Goal: Task Accomplishment & Management: Manage account settings

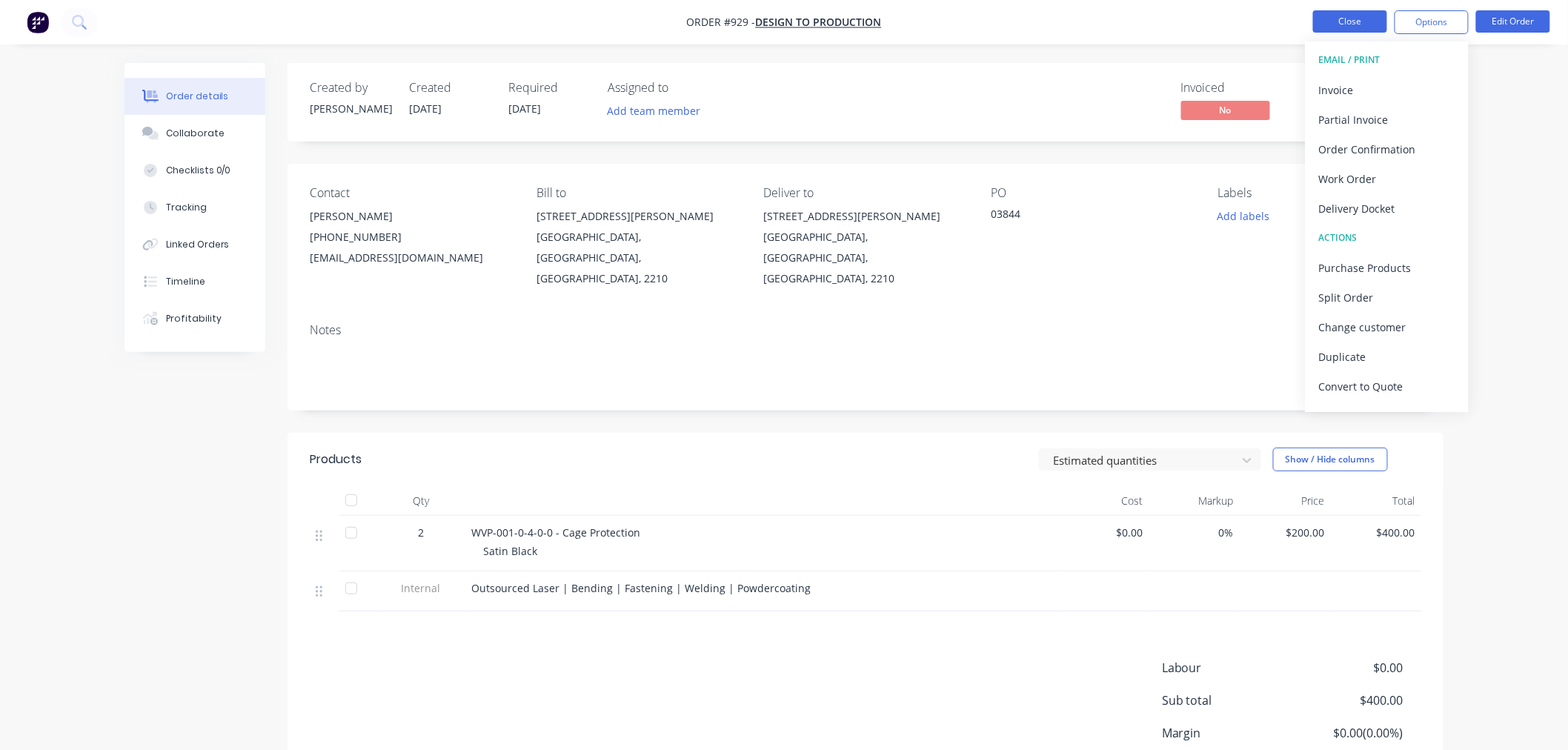
click at [1320, 26] on button "Close" at bounding box center [1350, 21] width 74 height 22
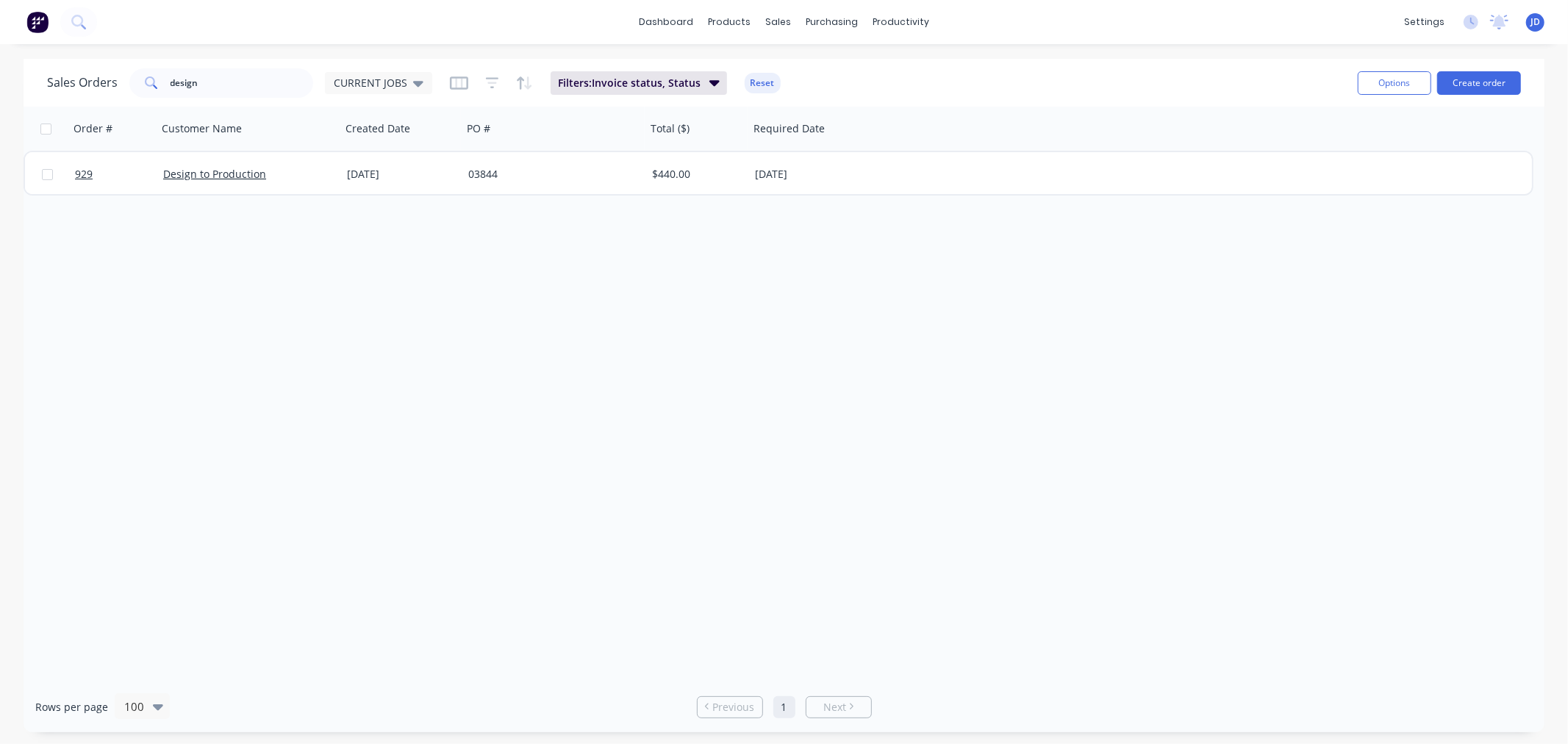
drag, startPoint x: 313, startPoint y: 90, endPoint x: 169, endPoint y: 86, distance: 144.1
click at [169, 86] on div "Sales Orders design CURRENT JOBS" at bounding box center [239, 83] width 385 height 30
click at [235, 83] on input "design" at bounding box center [243, 83] width 143 height 30
drag, startPoint x: 235, startPoint y: 83, endPoint x: 254, endPoint y: 86, distance: 19.2
click at [236, 83] on input "design" at bounding box center [243, 83] width 143 height 30
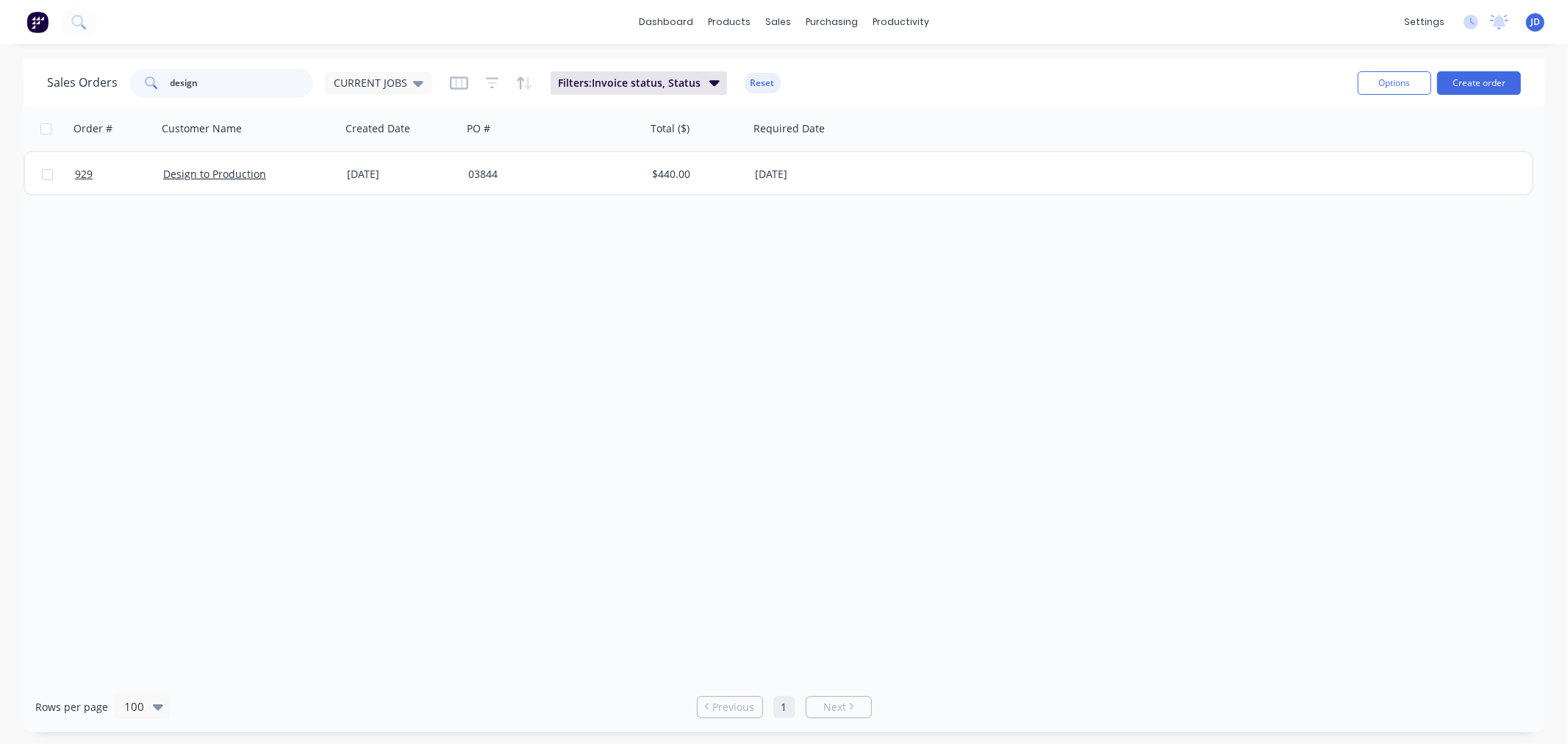
click at [245, 77] on input "design" at bounding box center [243, 83] width 143 height 30
click at [787, 68] on icon at bounding box center [782, 70] width 13 height 13
drag, startPoint x: 243, startPoint y: 85, endPoint x: 22, endPoint y: 79, distance: 221.1
click at [40, 87] on div "Sales Orders design CURRENT JOBS Filters: Invoice status, Status Reset Options …" at bounding box center [784, 82] width 1521 height 48
type input "NEP"
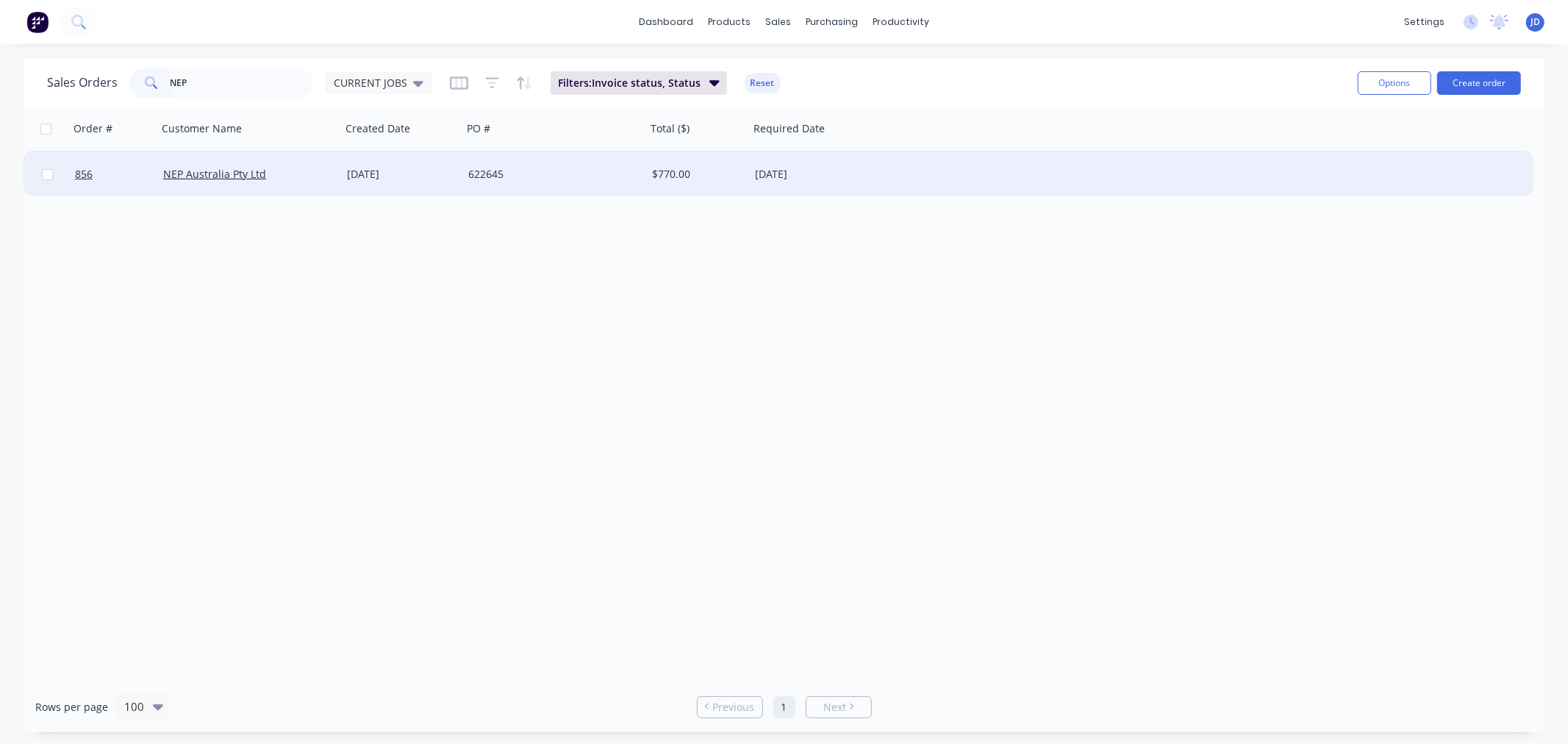
click at [482, 177] on div "622645" at bounding box center [550, 174] width 163 height 14
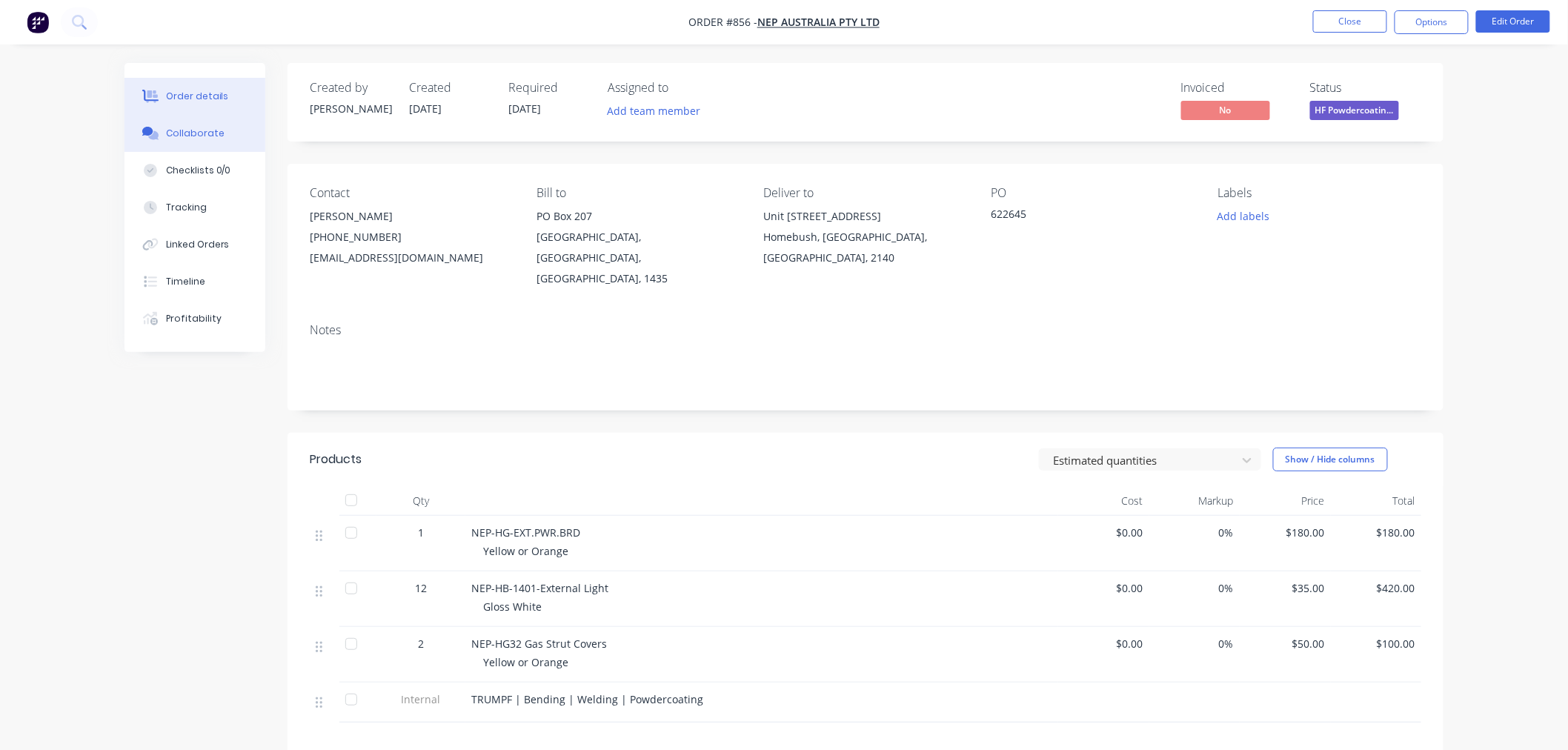
click at [171, 135] on div "Collaborate" at bounding box center [195, 133] width 58 height 13
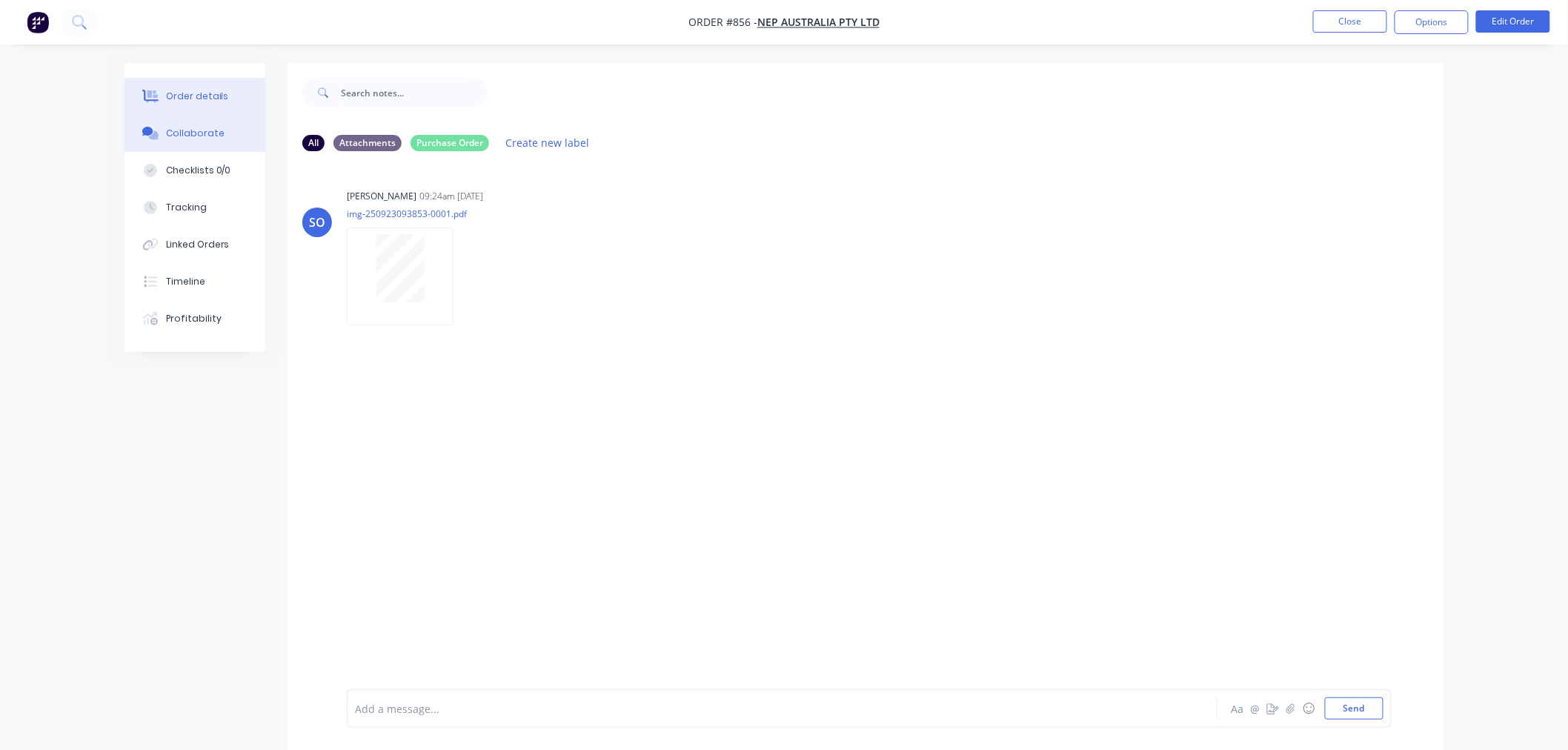
click at [204, 82] on button "Order details" at bounding box center [195, 96] width 141 height 37
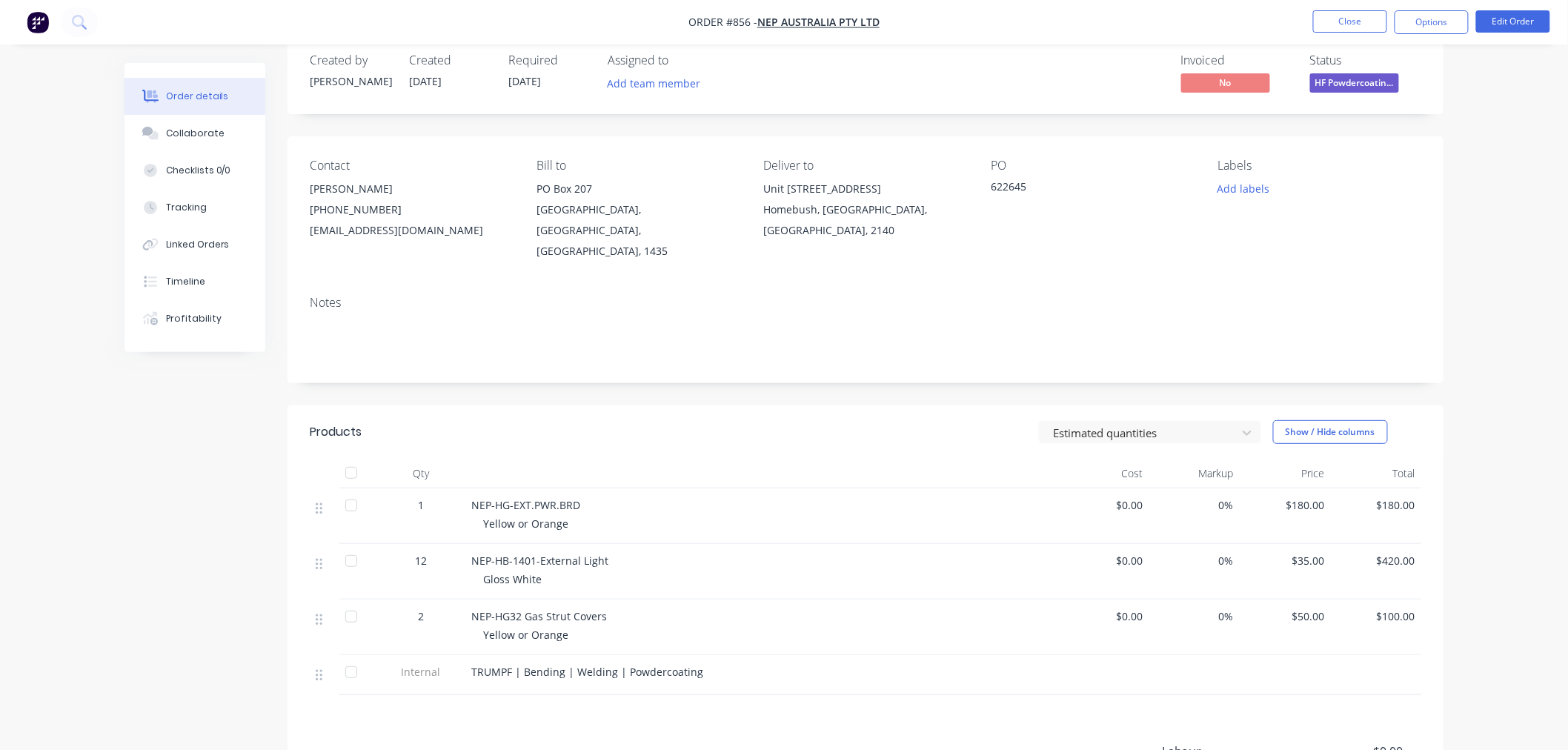
scroll to position [82, 0]
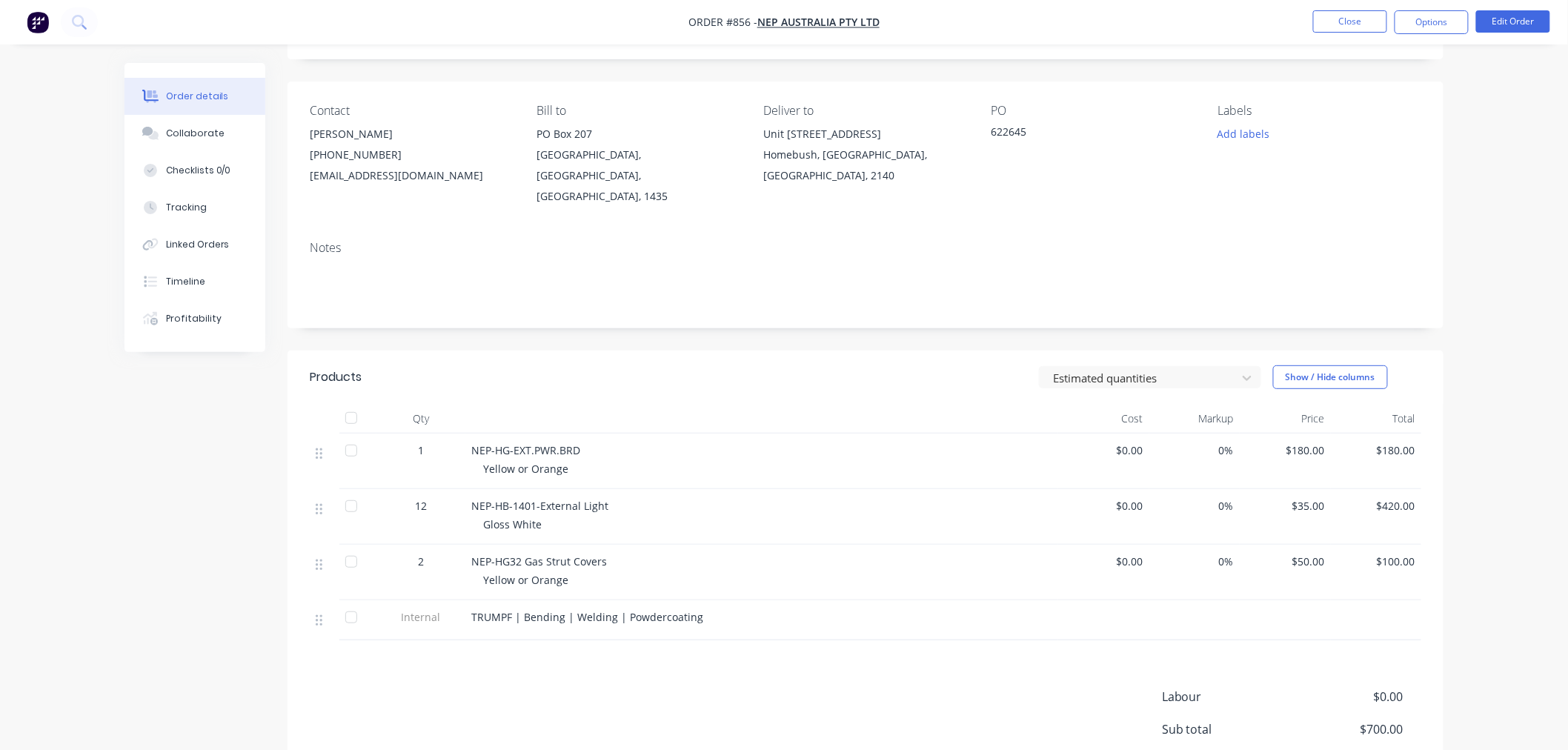
click at [687, 461] on div "NEP-HG-EXT.PWR.BRD Yellow or Orange" at bounding box center [761, 462] width 593 height 55
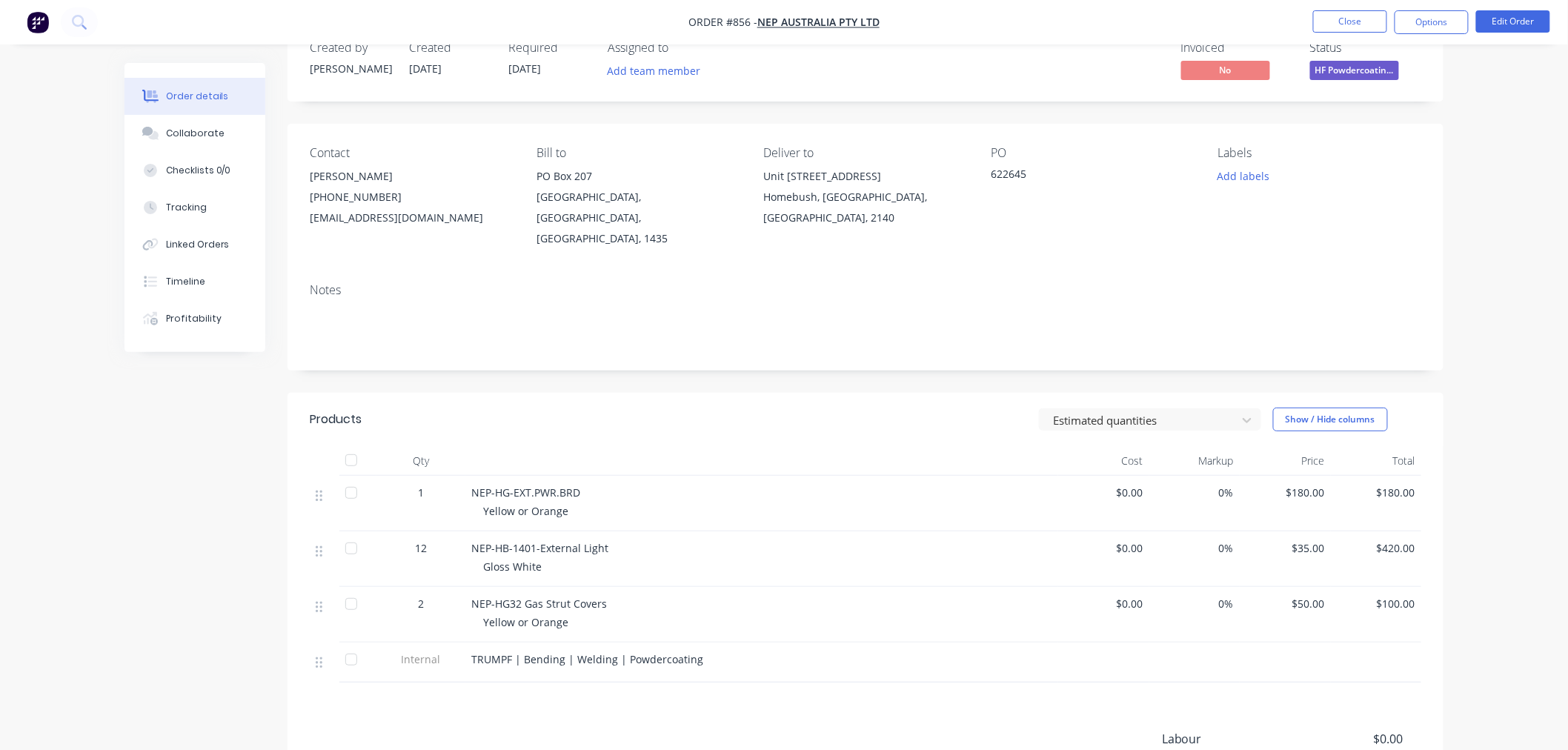
scroll to position [0, 0]
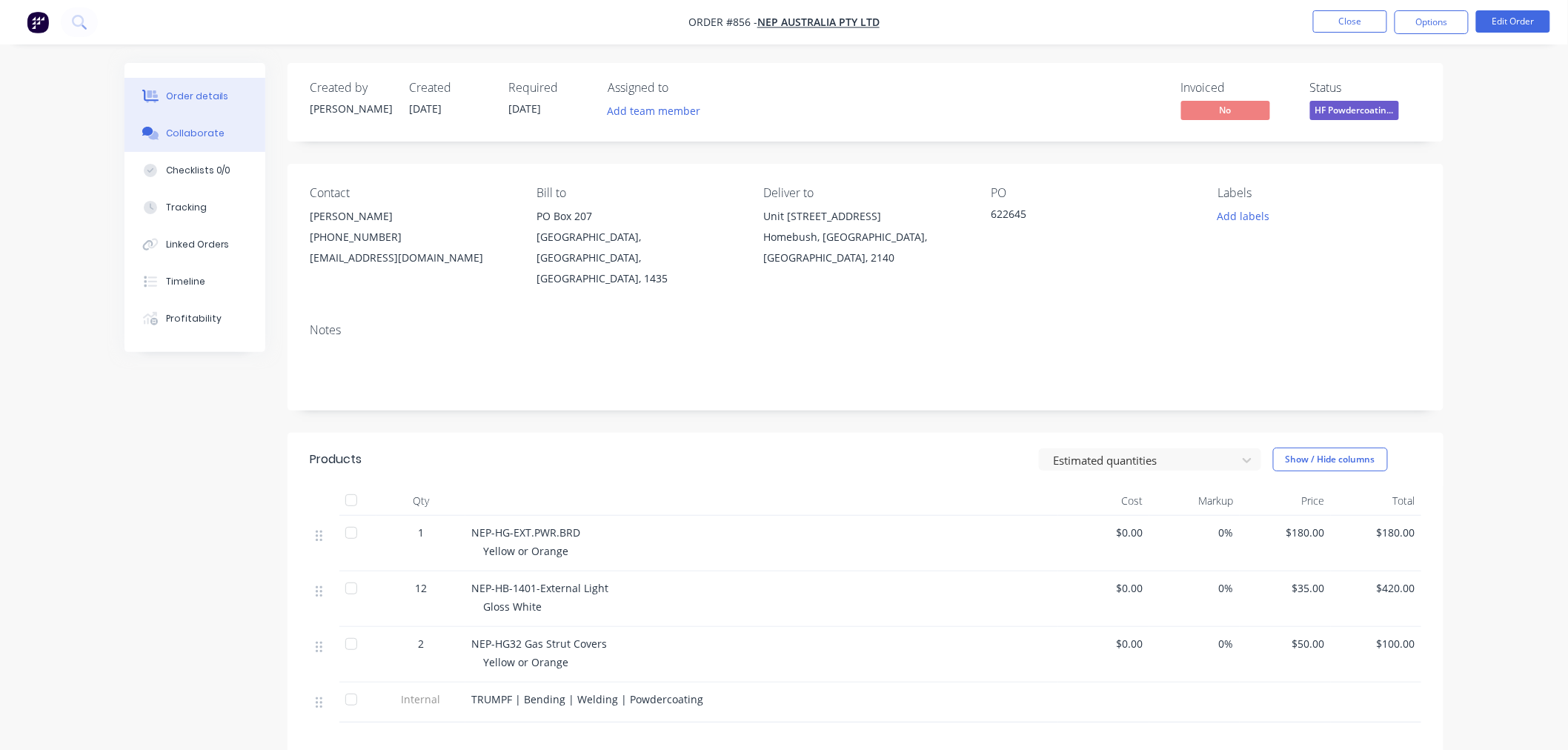
click at [240, 145] on button "Collaborate" at bounding box center [195, 133] width 141 height 37
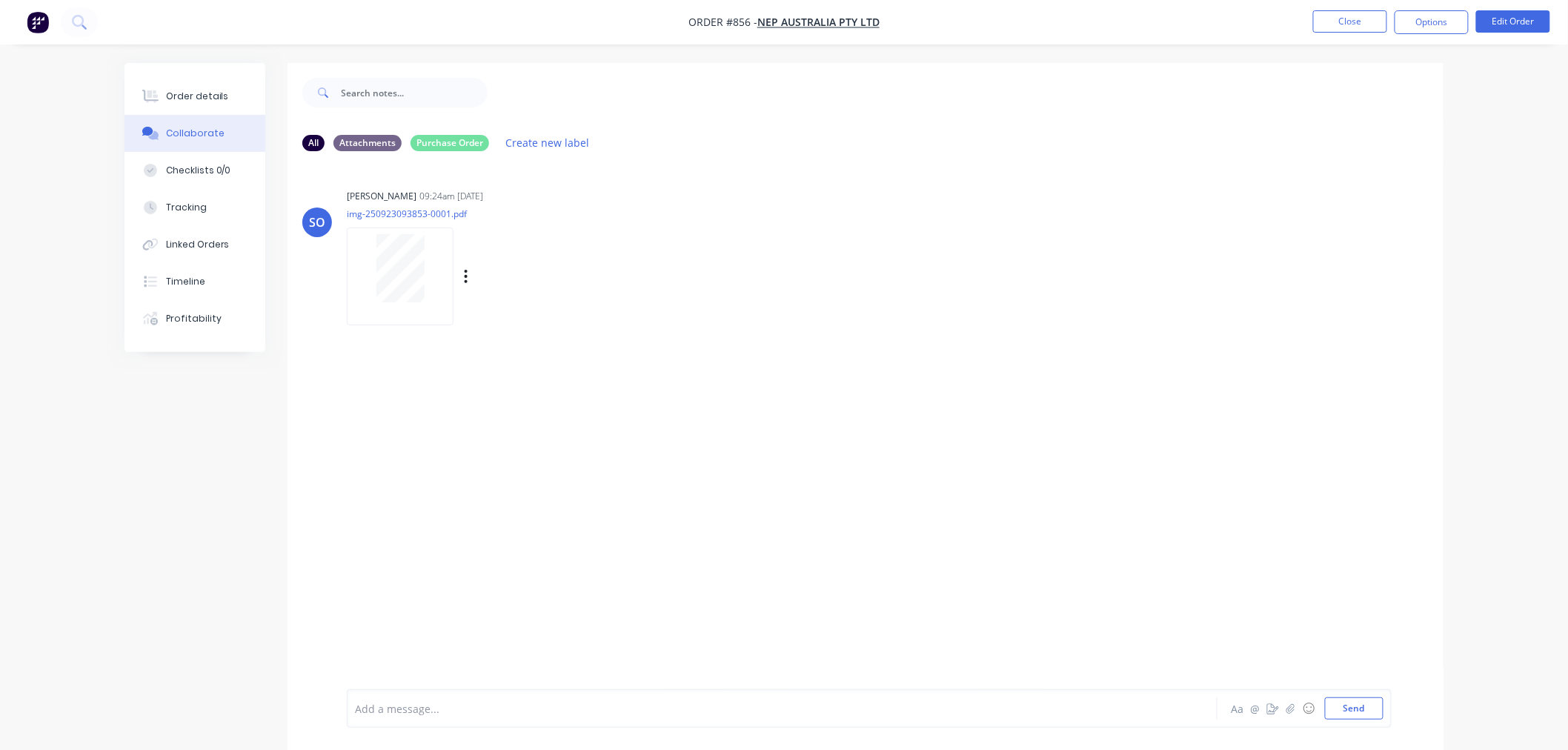
click at [434, 285] on div at bounding box center [400, 268] width 93 height 68
click at [228, 101] on button "Order details" at bounding box center [195, 96] width 141 height 37
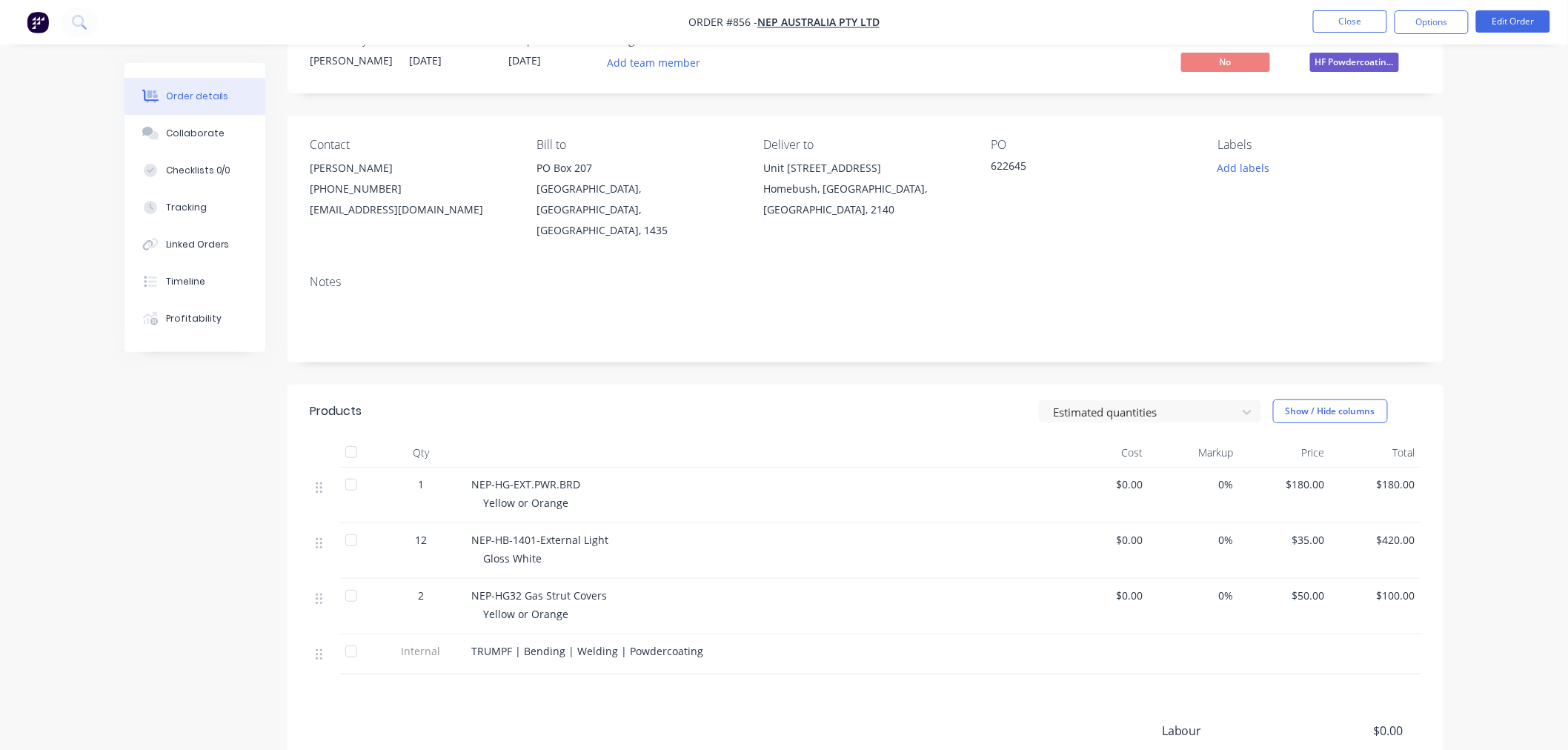
scroll to position [216, 0]
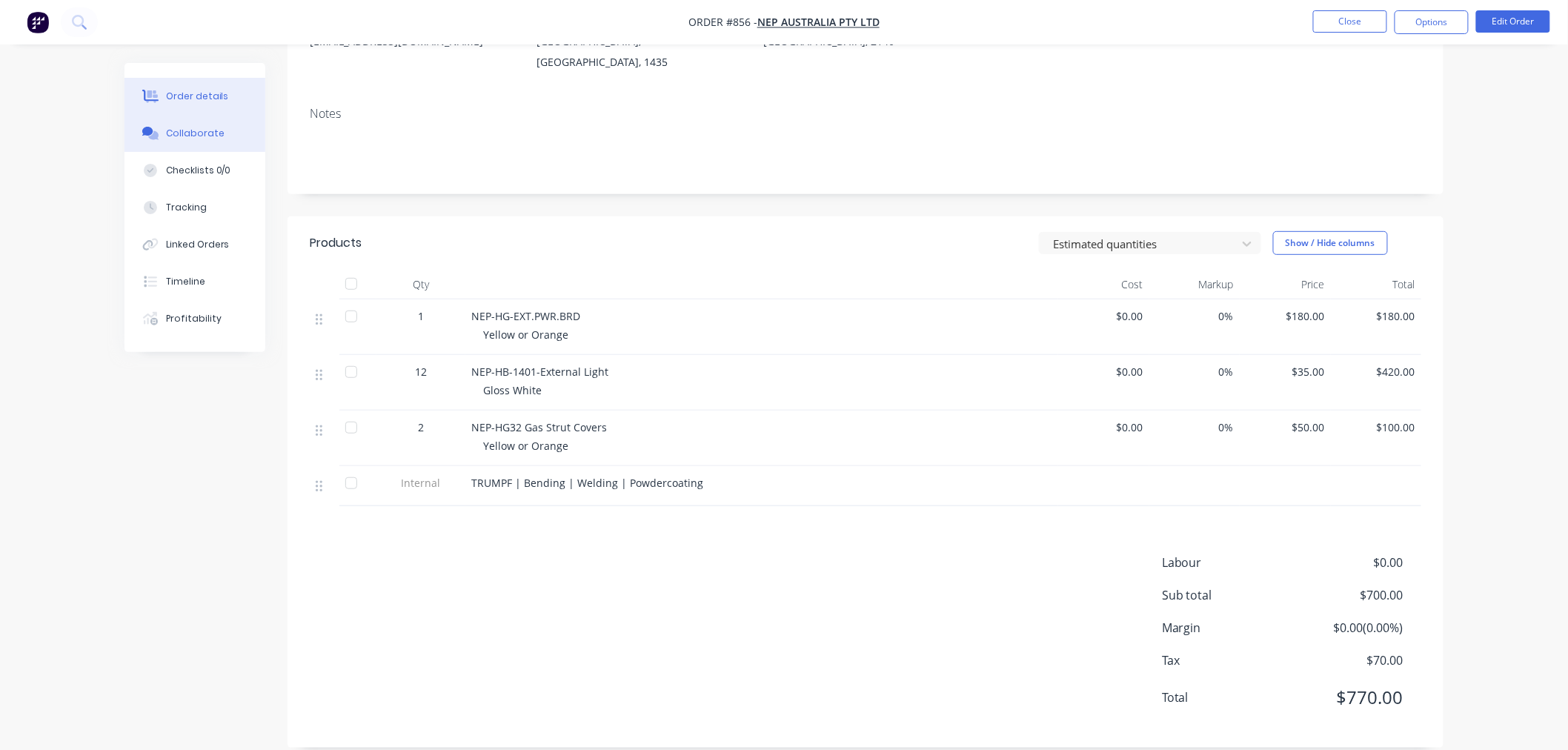
click at [215, 133] on div "Collaborate" at bounding box center [195, 133] width 58 height 13
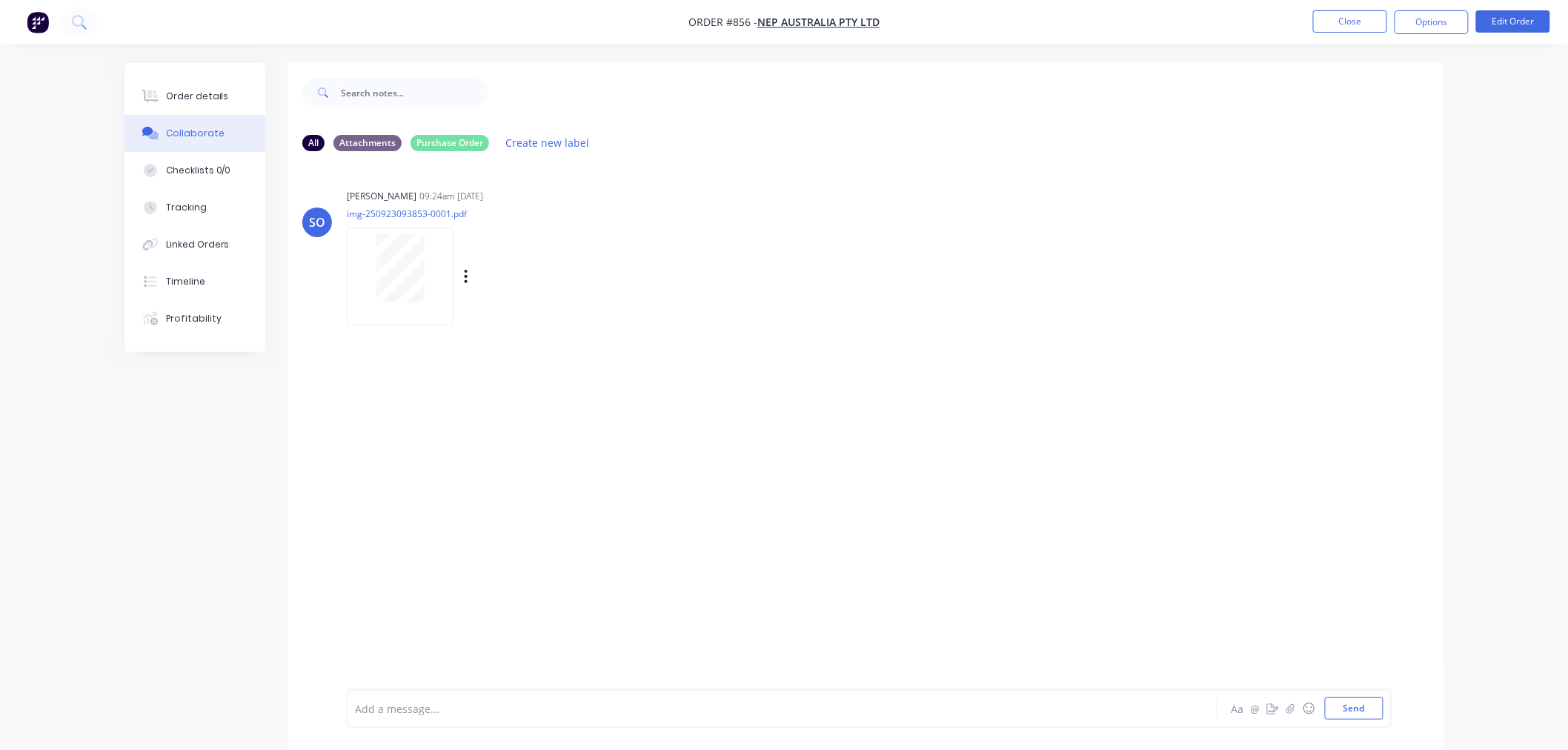
click at [424, 271] on div at bounding box center [400, 268] width 93 height 68
click at [208, 97] on div "Order details" at bounding box center [198, 96] width 63 height 13
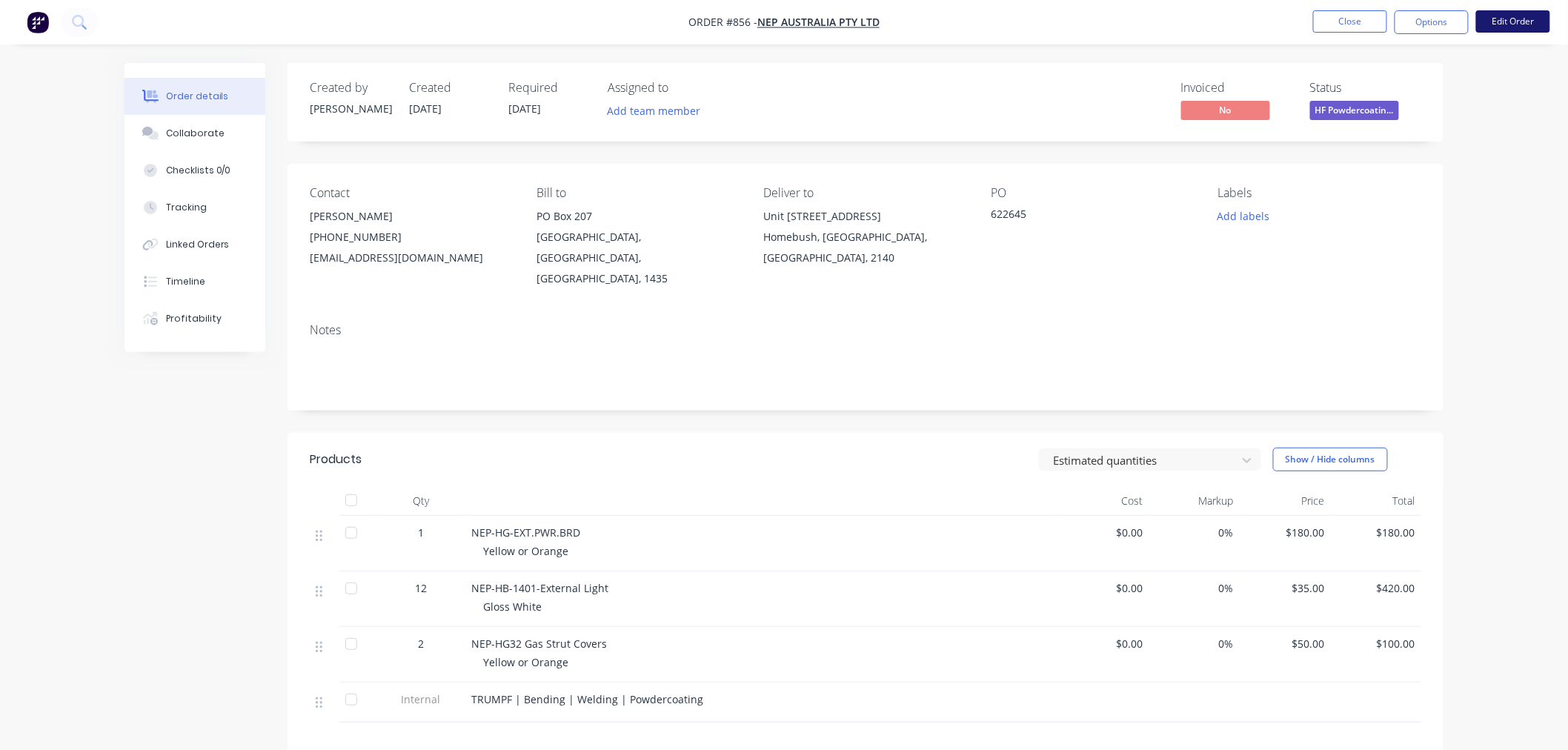
click at [1499, 28] on button "Edit Order" at bounding box center [1513, 21] width 74 height 22
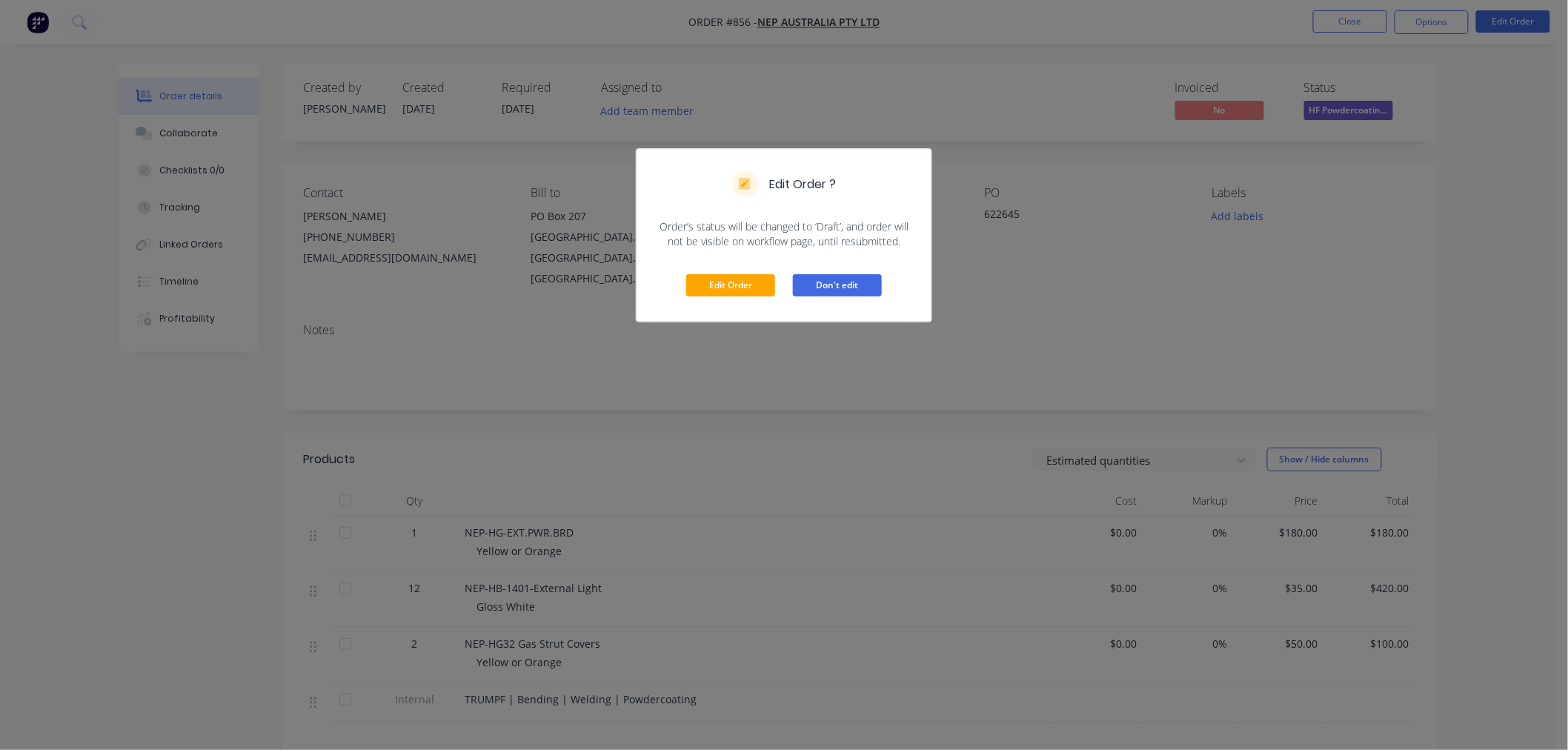
click at [815, 291] on button "Don't edit" at bounding box center [837, 285] width 89 height 22
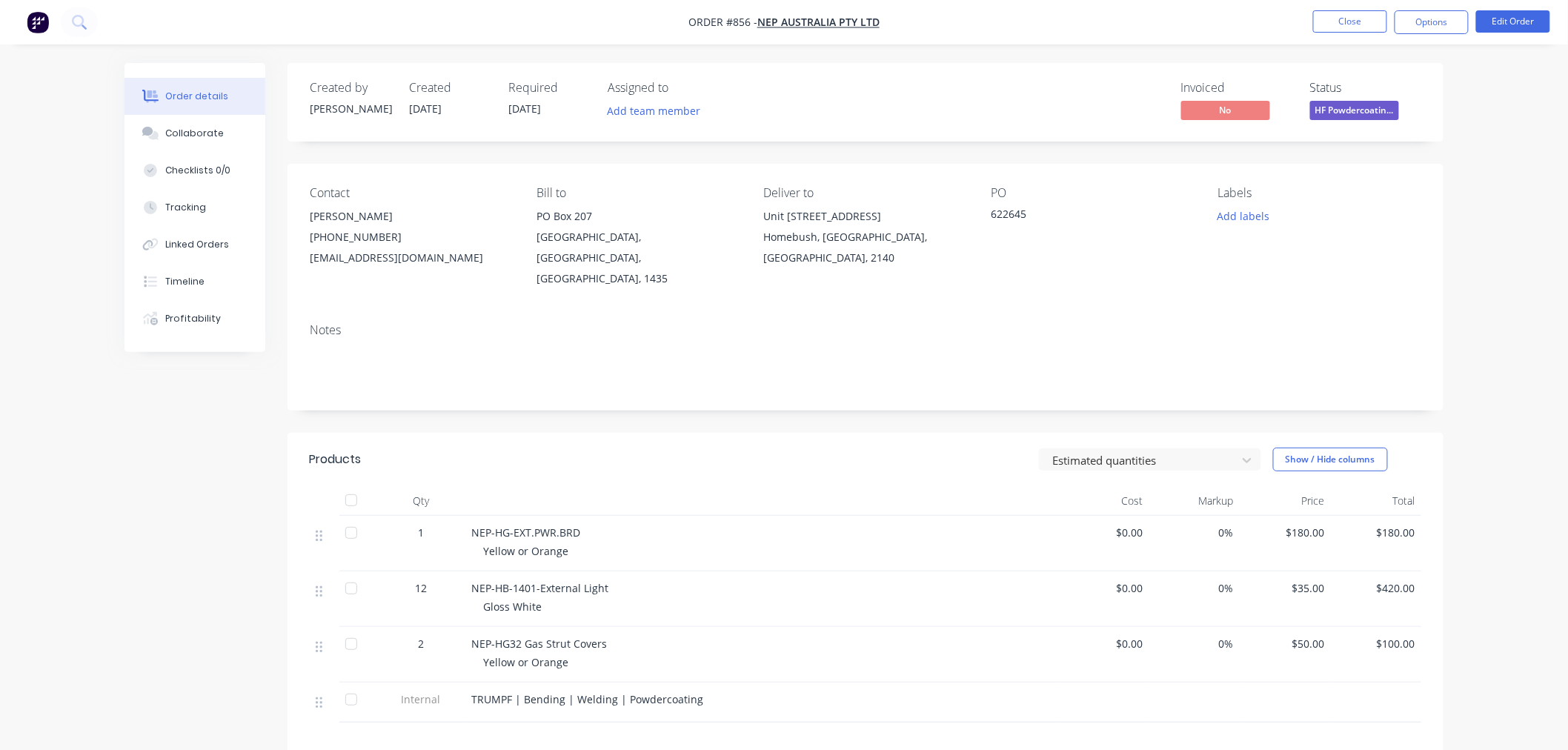
click at [567, 543] on div "Yellow or Orange" at bounding box center [767, 551] width 569 height 15
click at [561, 544] on span "Yellow or Orange" at bounding box center [525, 551] width 85 height 14
drag, startPoint x: 561, startPoint y: 527, endPoint x: 568, endPoint y: 522, distance: 8.6
click at [561, 544] on span "Yellow or Orange" at bounding box center [525, 551] width 85 height 14
click at [514, 544] on span "Yellow or Orange" at bounding box center [525, 551] width 85 height 14
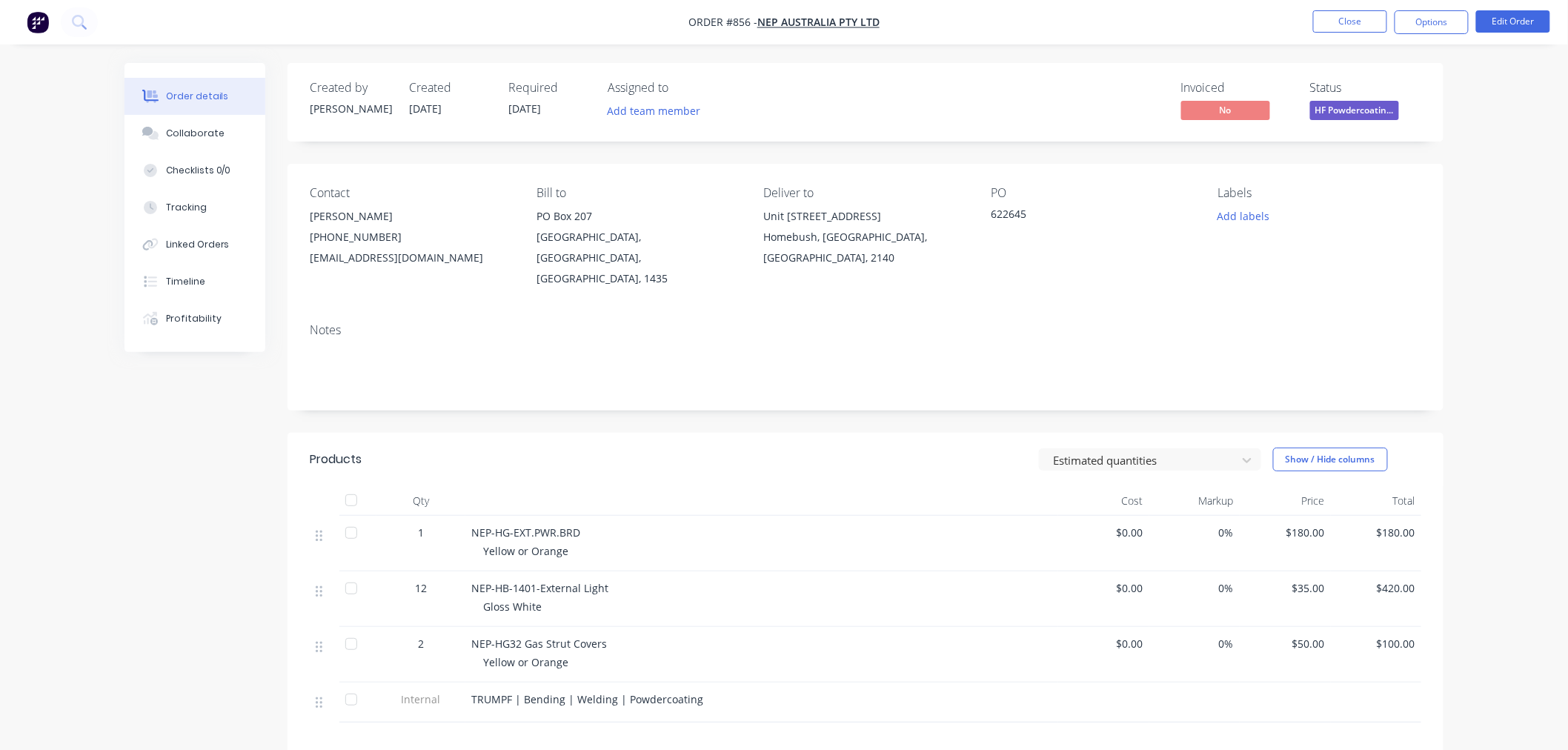
click at [495, 544] on span "Yellow or Orange" at bounding box center [525, 551] width 85 height 14
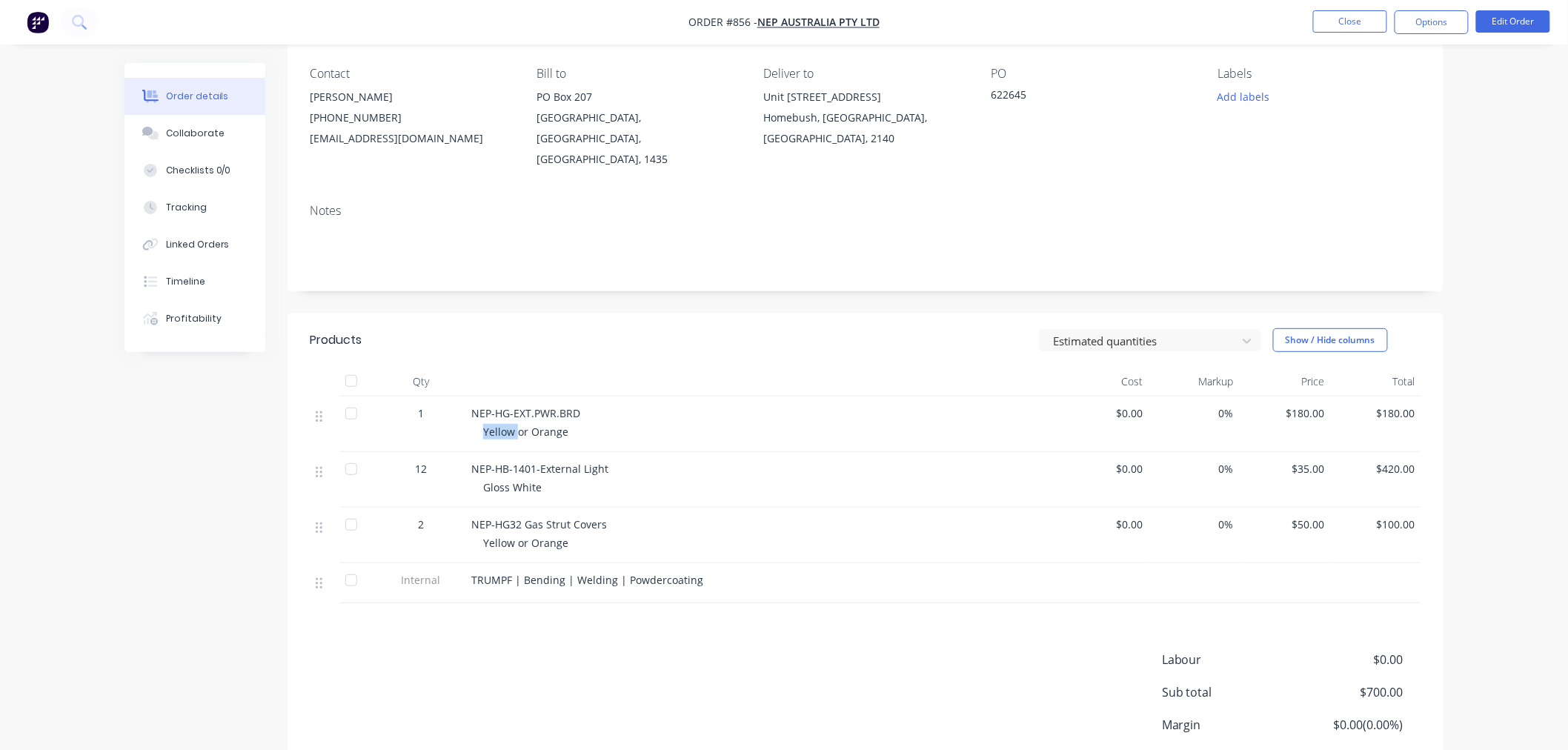
scroll to position [216, 0]
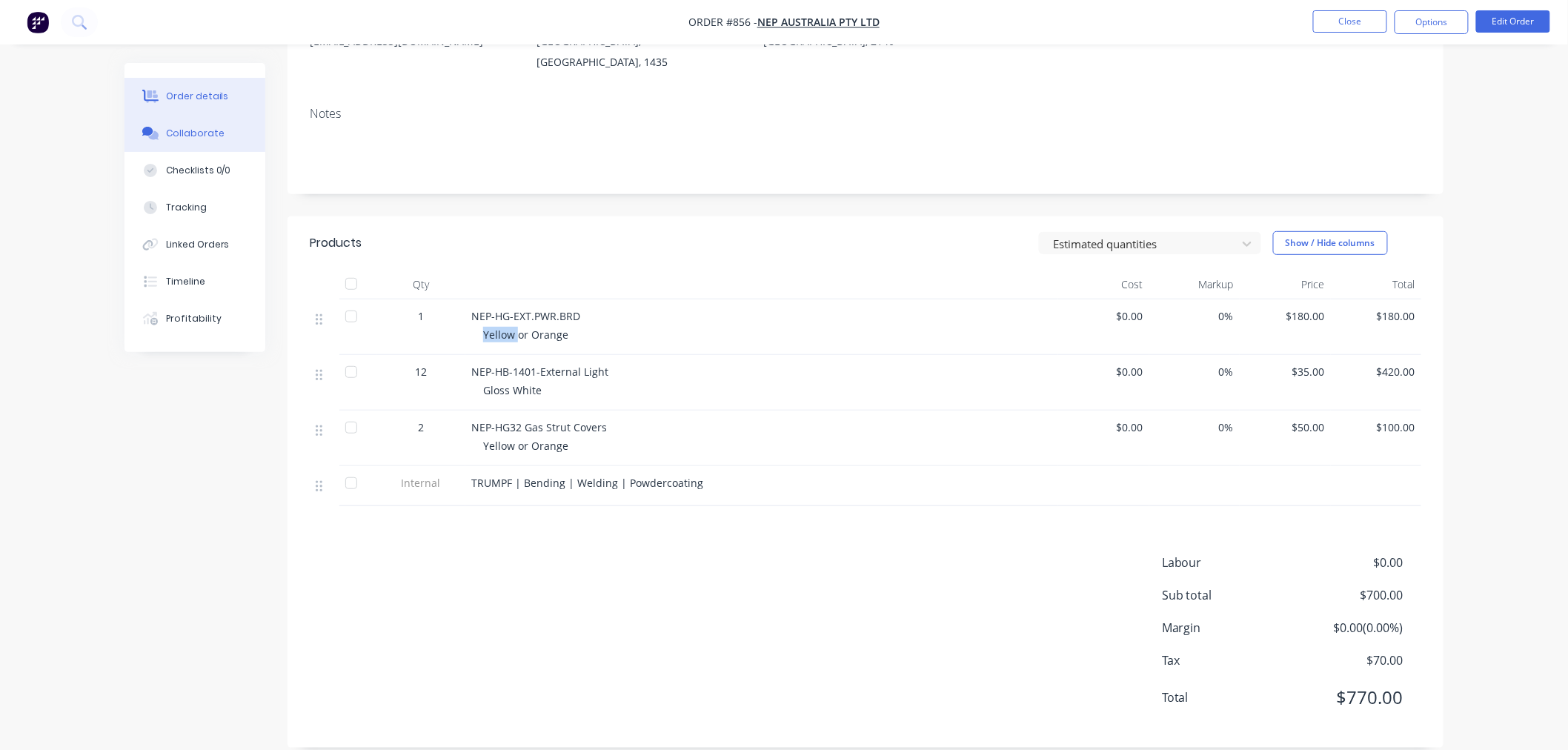
click at [238, 128] on button "Collaborate" at bounding box center [195, 133] width 141 height 37
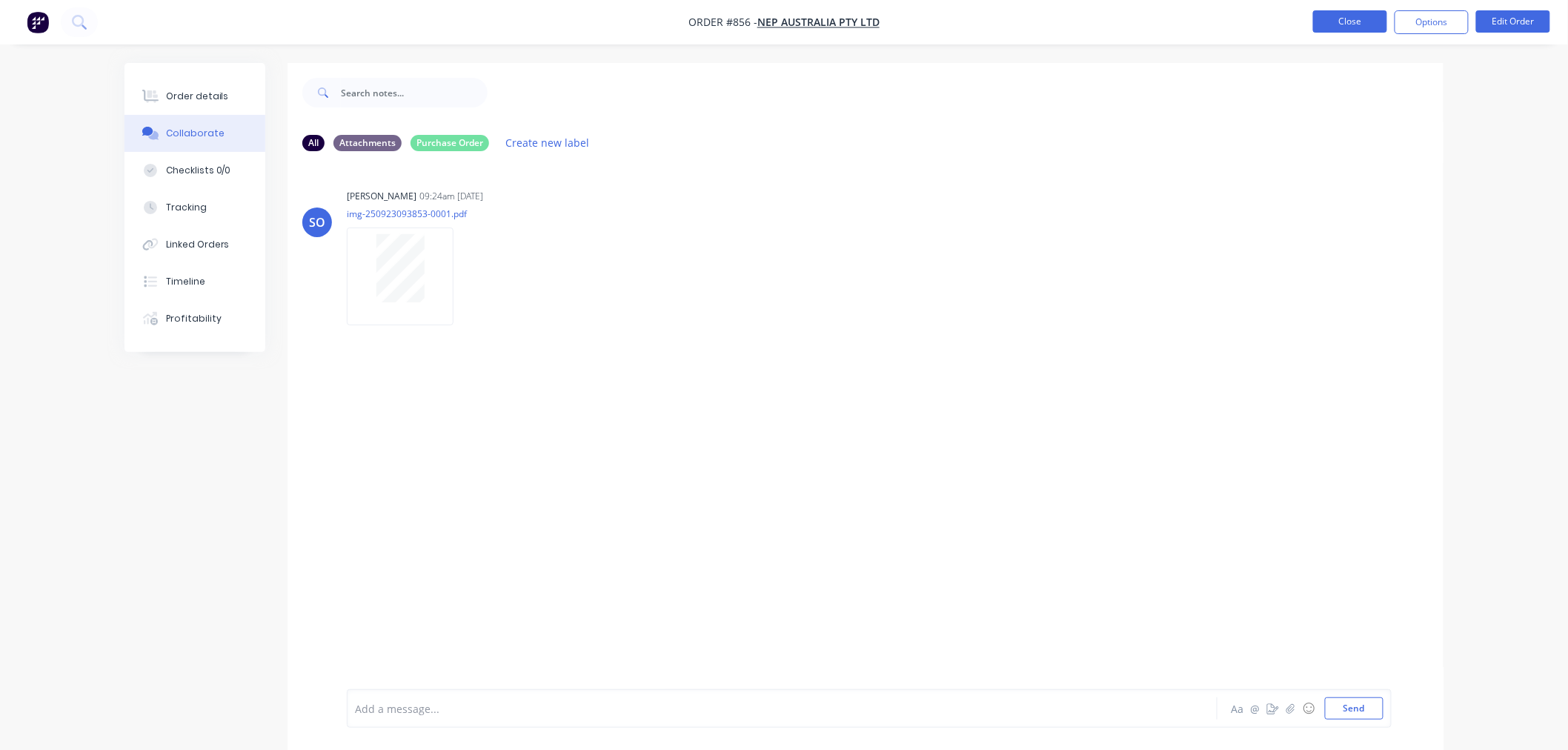
click at [1368, 22] on button "Close" at bounding box center [1350, 21] width 74 height 22
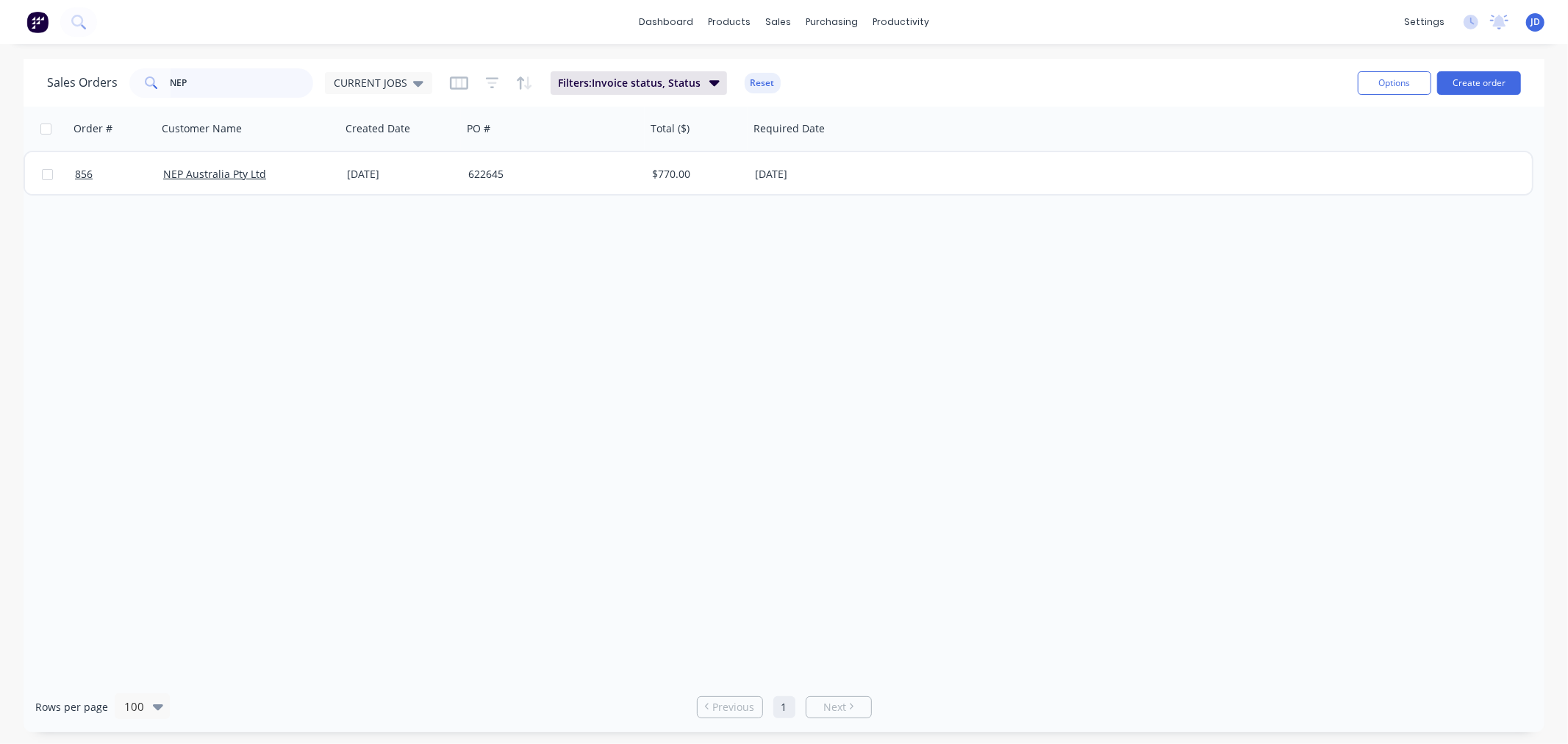
drag, startPoint x: 210, startPoint y: 82, endPoint x: 6, endPoint y: 72, distance: 204.2
click at [0, 75] on div "Sales Orders NEP CURRENT JOBS Filters: Invoice status, Status Reset Options Cre…" at bounding box center [784, 395] width 1568 height 674
type input "t"
type input "excep"
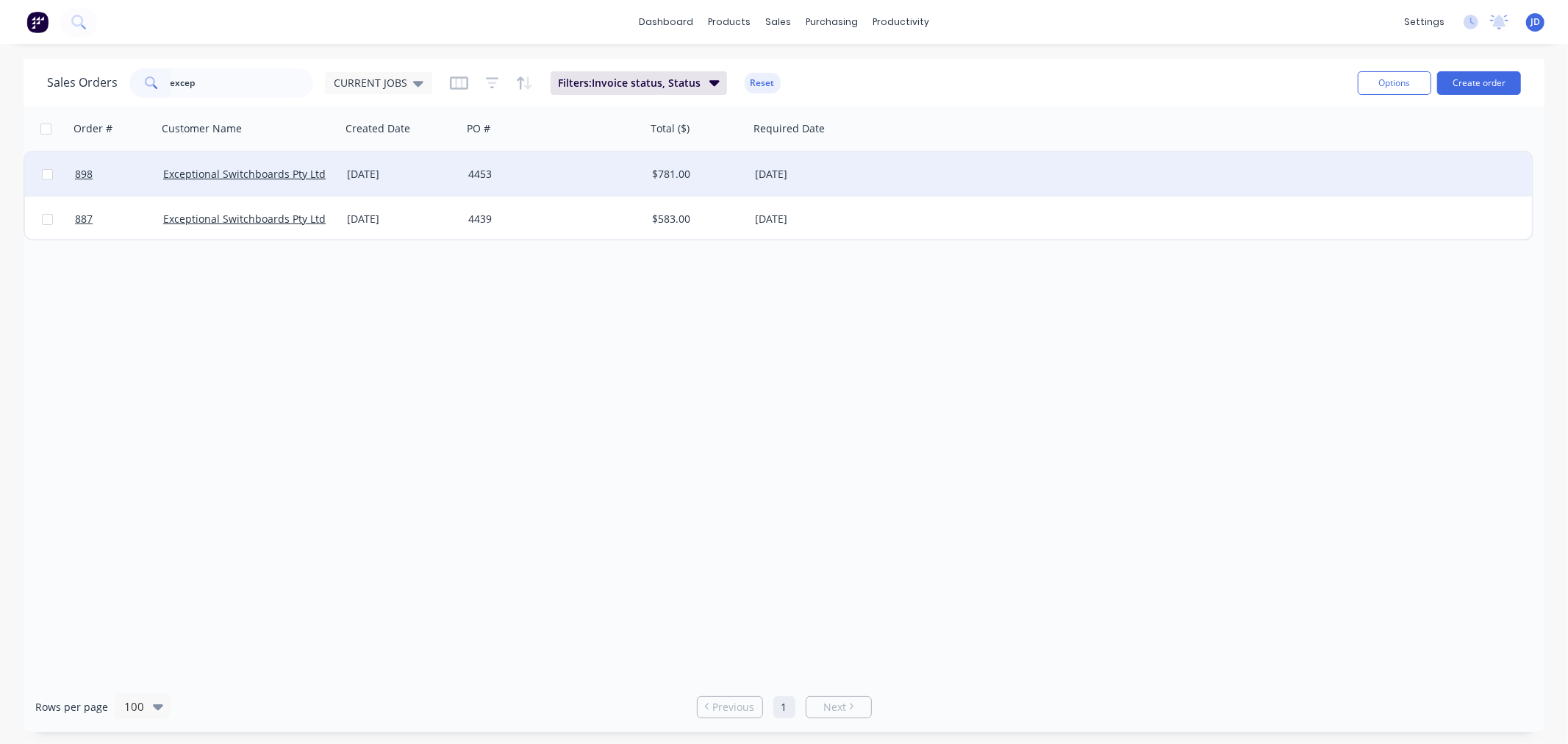
click at [564, 179] on div "4453" at bounding box center [550, 174] width 163 height 14
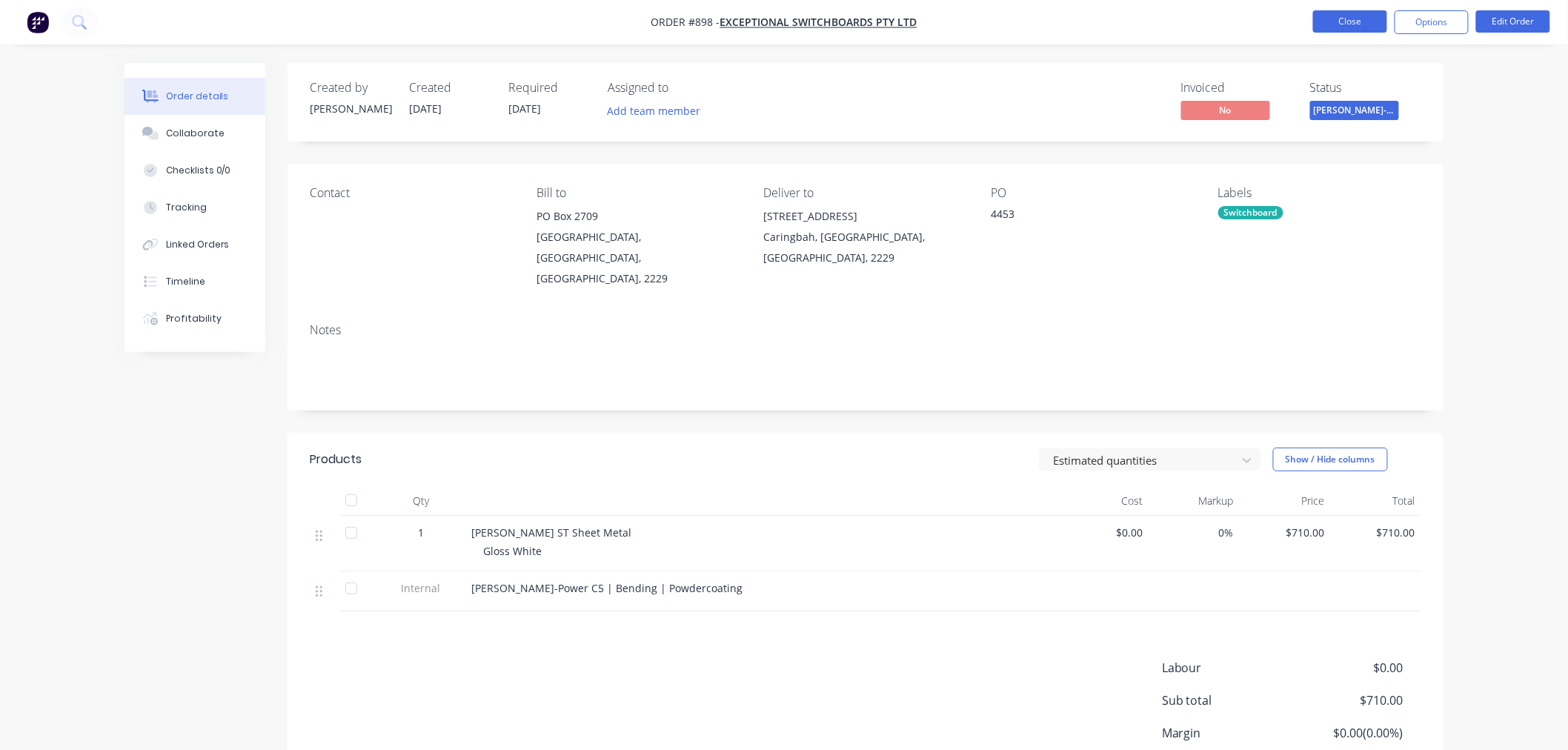
click at [1330, 32] on button "Close" at bounding box center [1350, 21] width 74 height 22
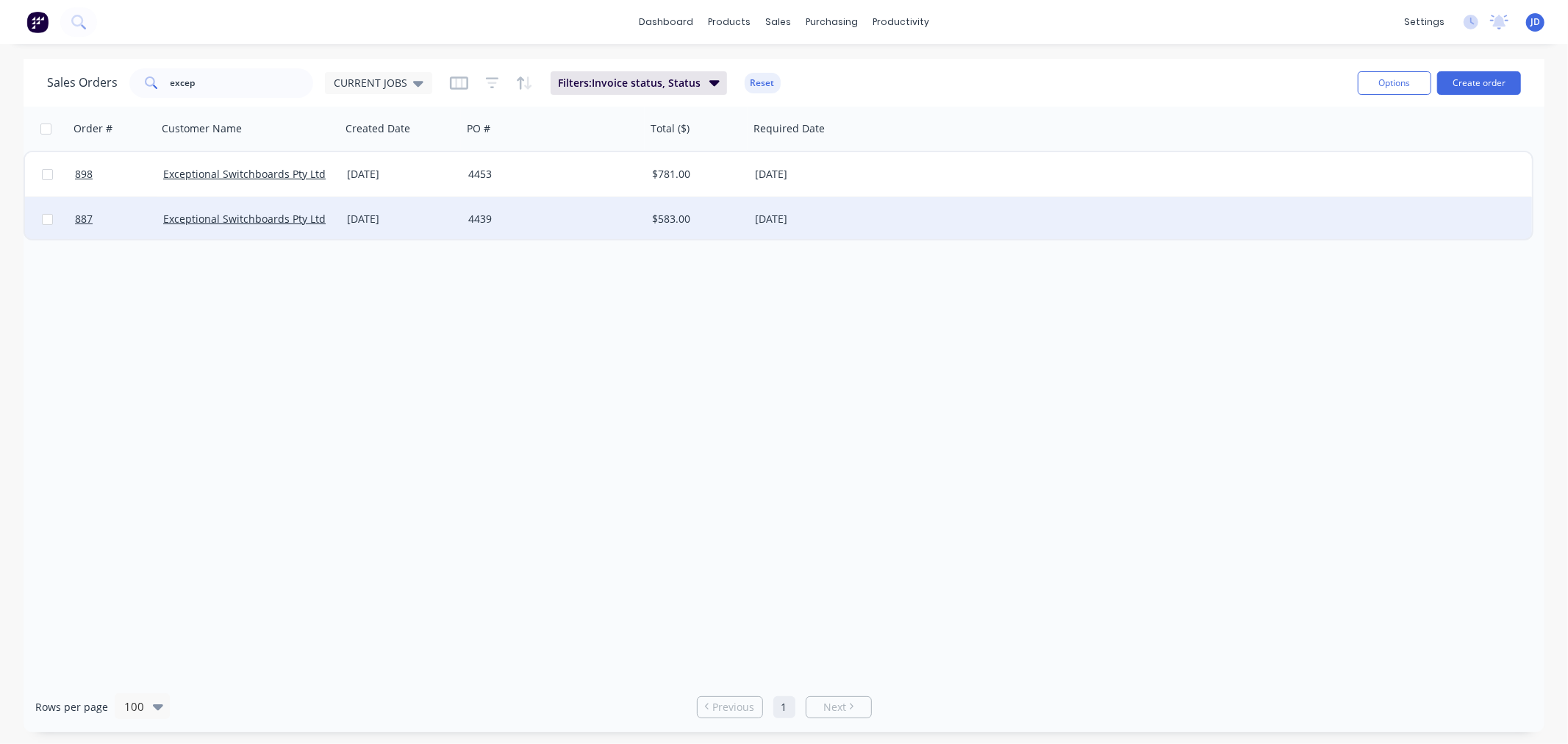
click at [784, 219] on div "[DATE]" at bounding box center [813, 219] width 117 height 14
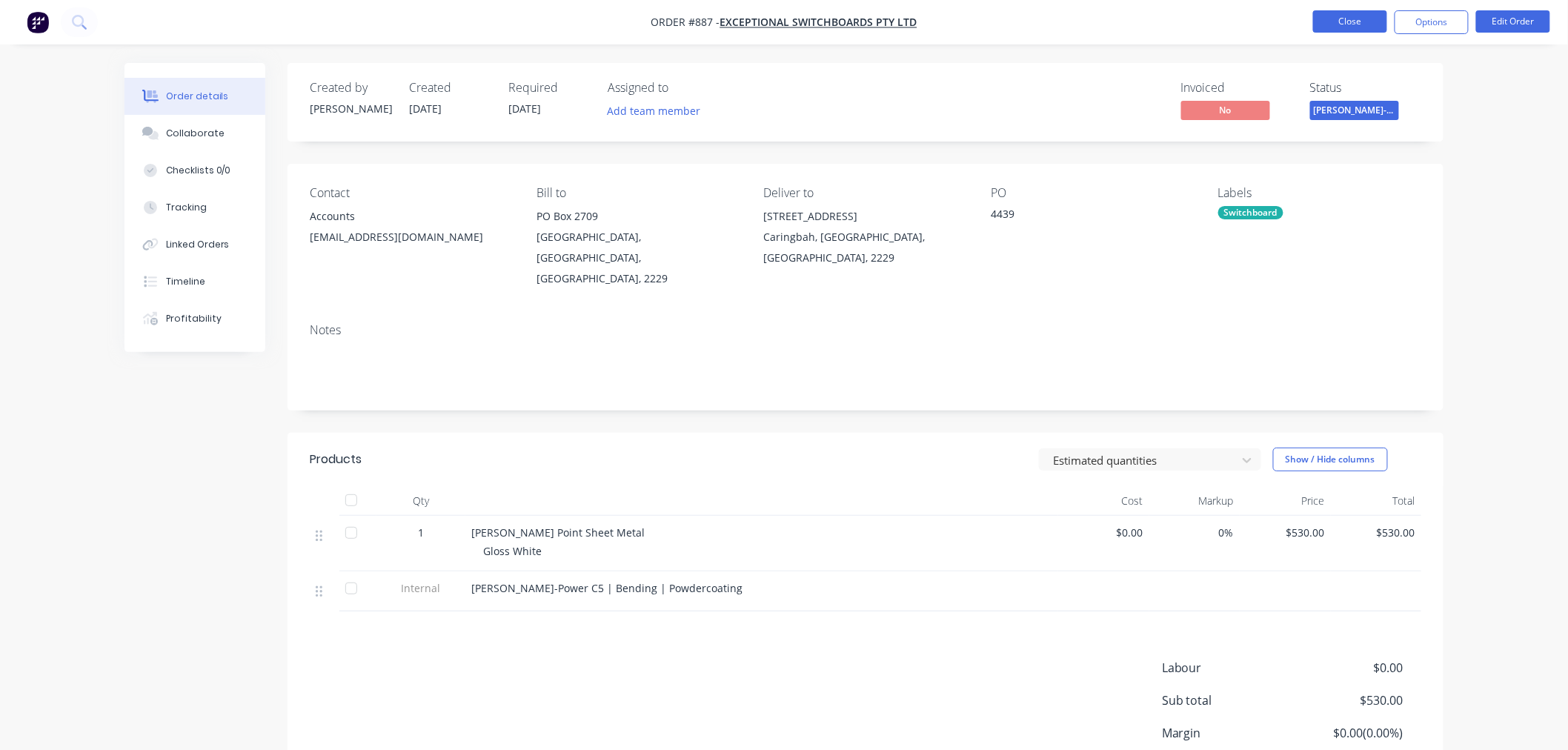
click at [1323, 19] on button "Close" at bounding box center [1350, 21] width 74 height 22
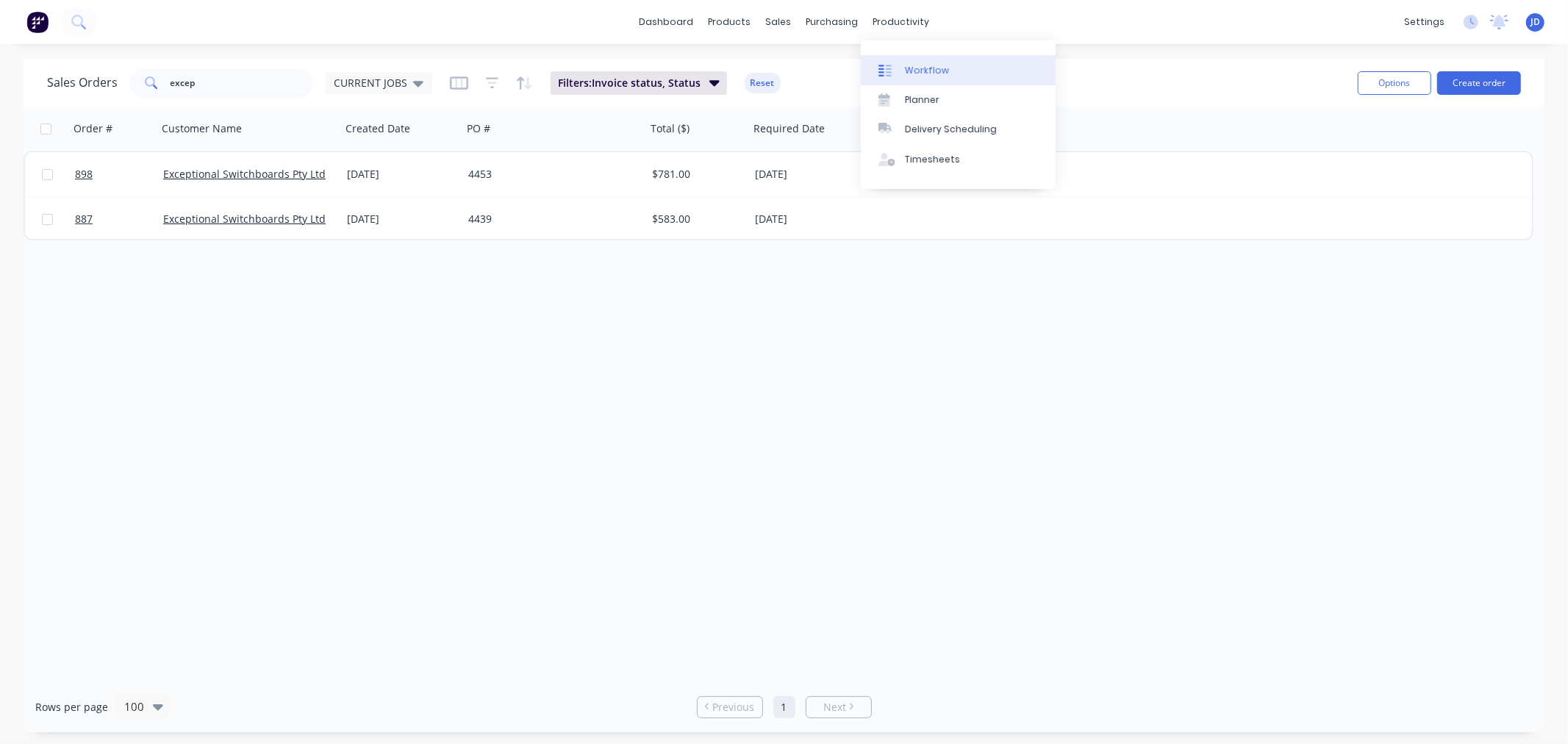
click at [929, 65] on div "Workflow" at bounding box center [927, 70] width 44 height 13
